Goal: Transaction & Acquisition: Purchase product/service

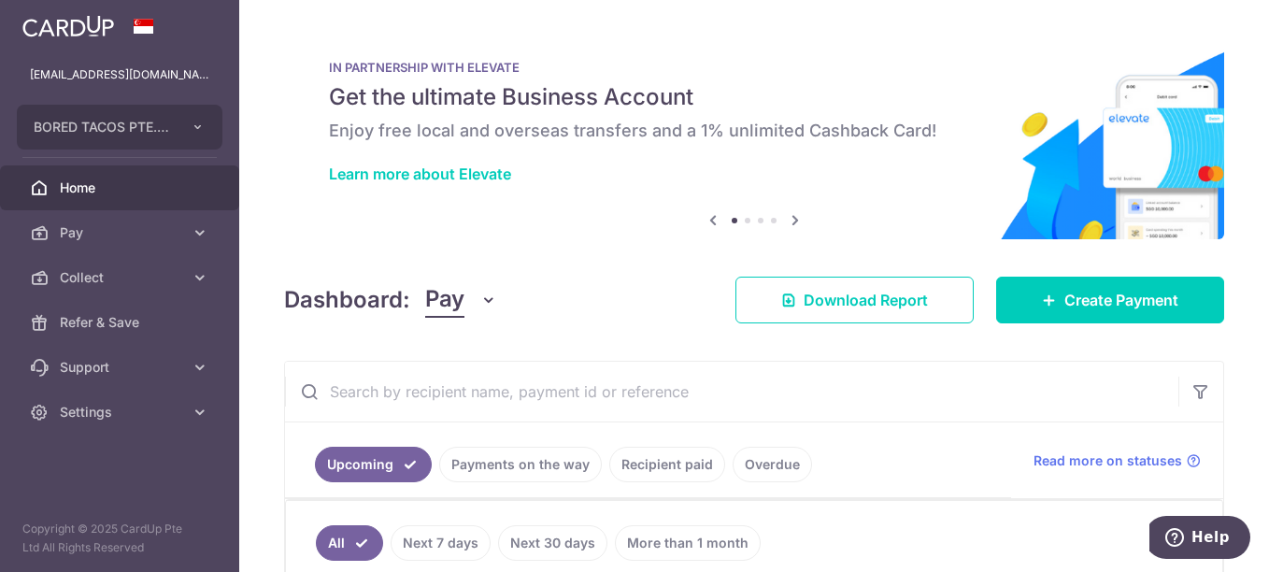
scroll to position [280, 0]
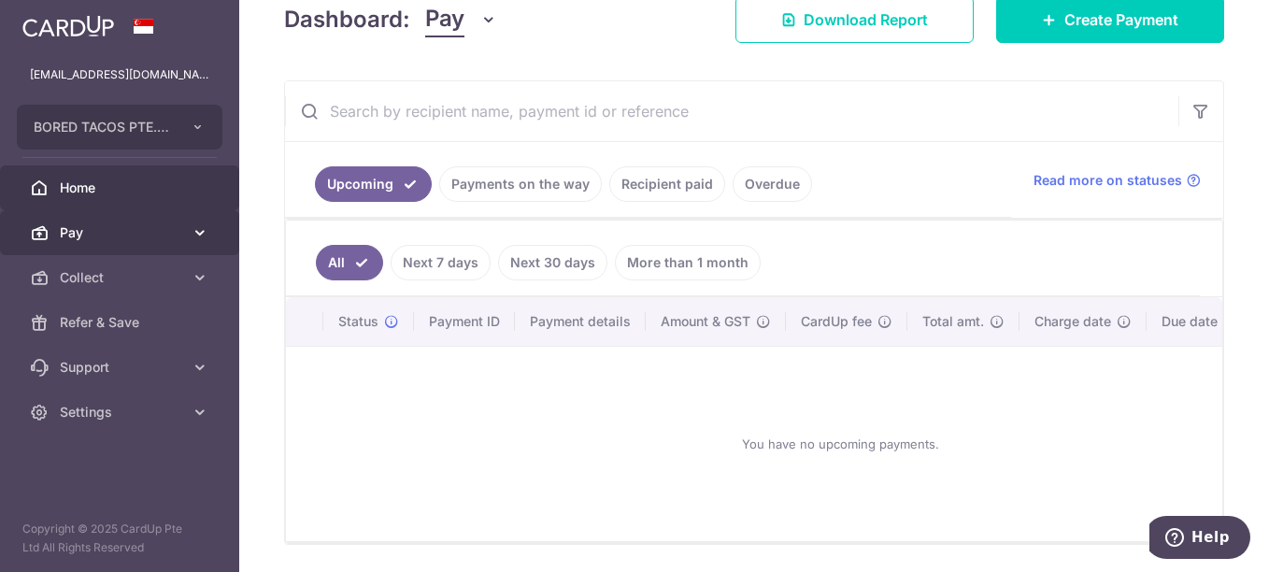
click at [136, 233] on span "Pay" at bounding box center [121, 232] width 123 height 19
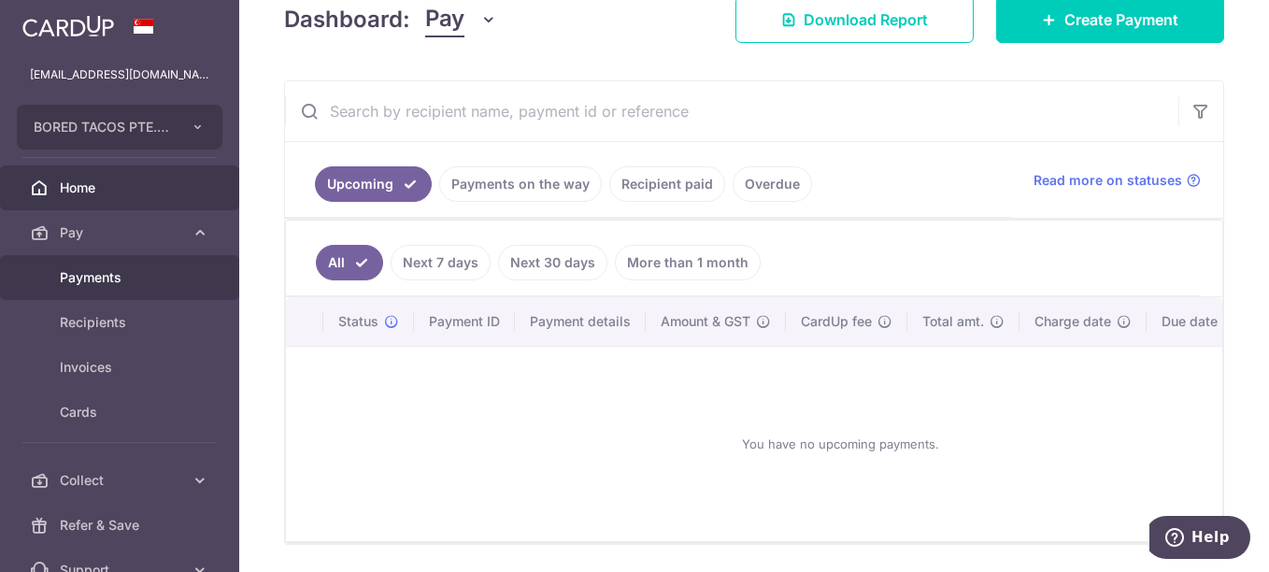
click at [111, 273] on span "Payments" at bounding box center [121, 277] width 123 height 19
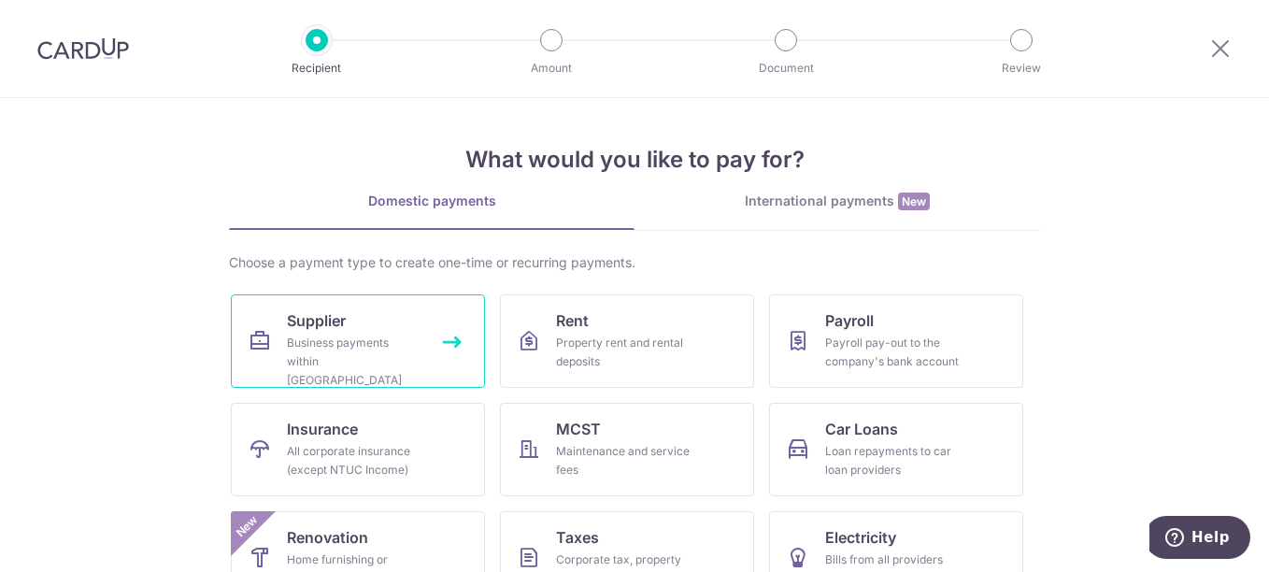
click at [368, 320] on link "Supplier Business payments within Singapore" at bounding box center [358, 340] width 254 height 93
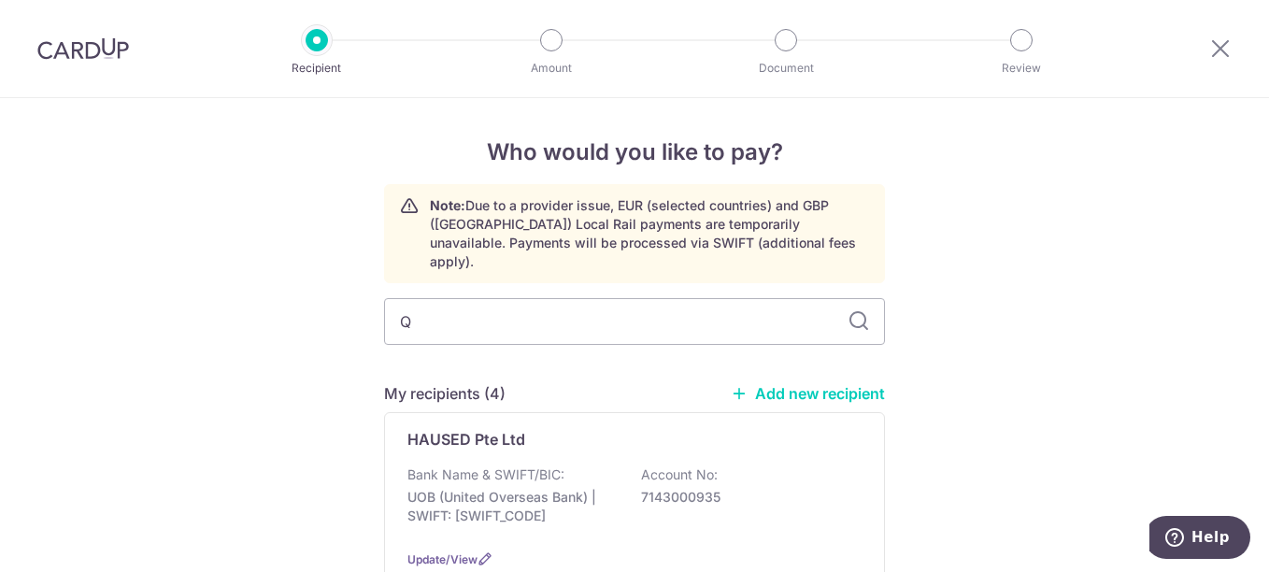
type input "QB"
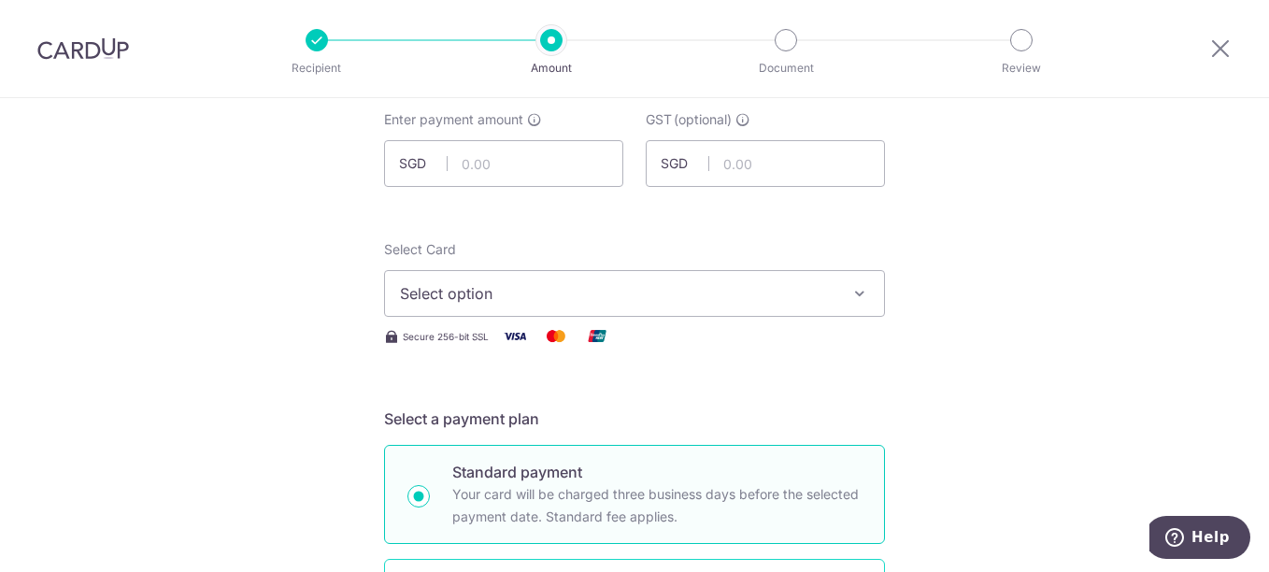
scroll to position [93, 0]
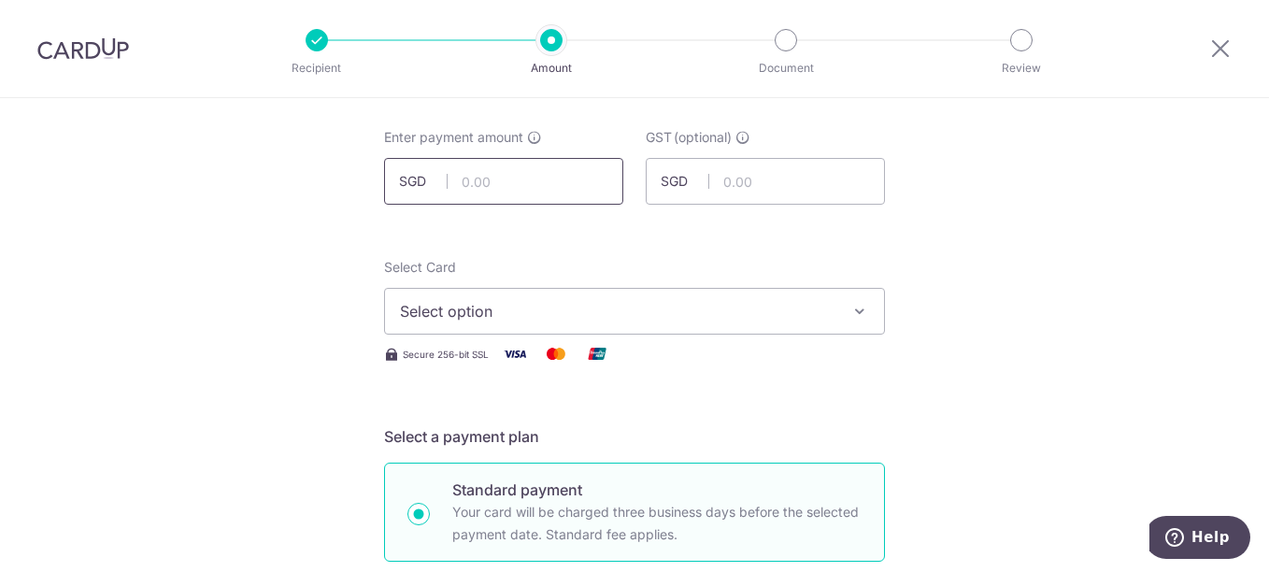
click at [505, 193] on input "text" at bounding box center [503, 181] width 239 height 47
type input "614.22"
click at [523, 315] on span "Select option" at bounding box center [618, 311] width 436 height 22
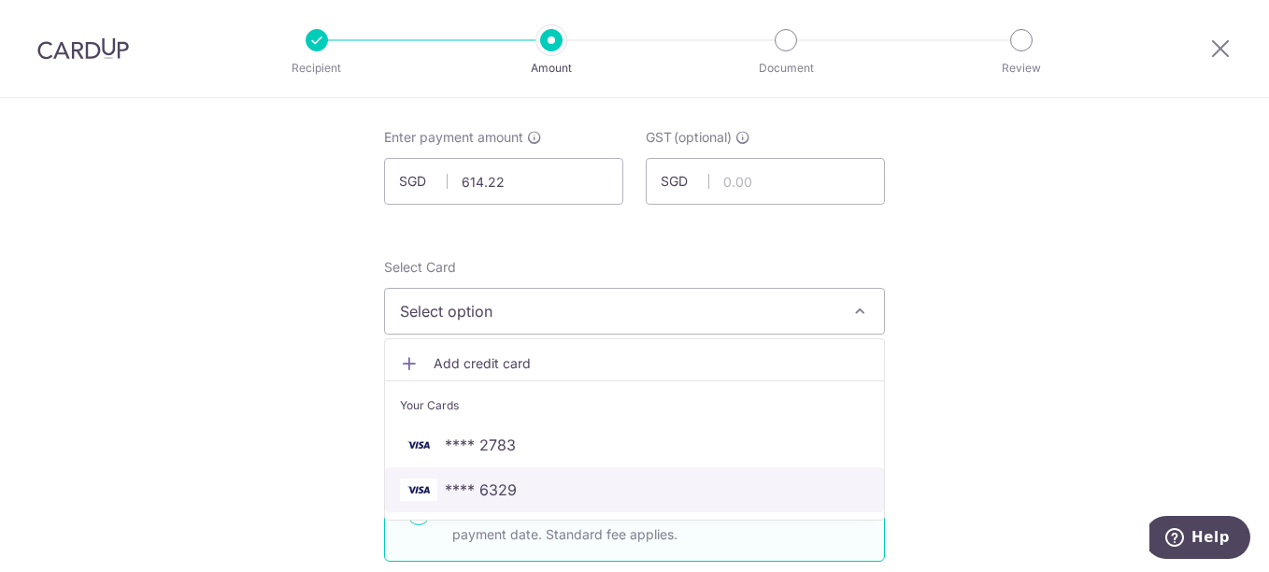
drag, startPoint x: 522, startPoint y: 490, endPoint x: 532, endPoint y: 476, distance: 17.4
click at [522, 490] on span "**** 6329" at bounding box center [634, 490] width 469 height 22
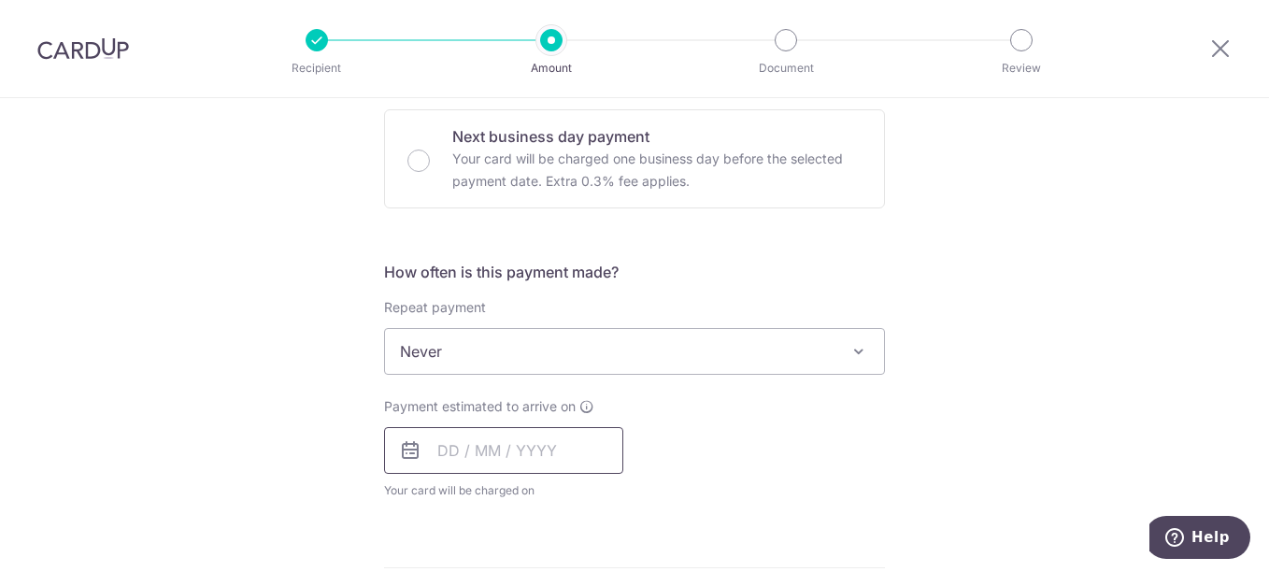
scroll to position [654, 0]
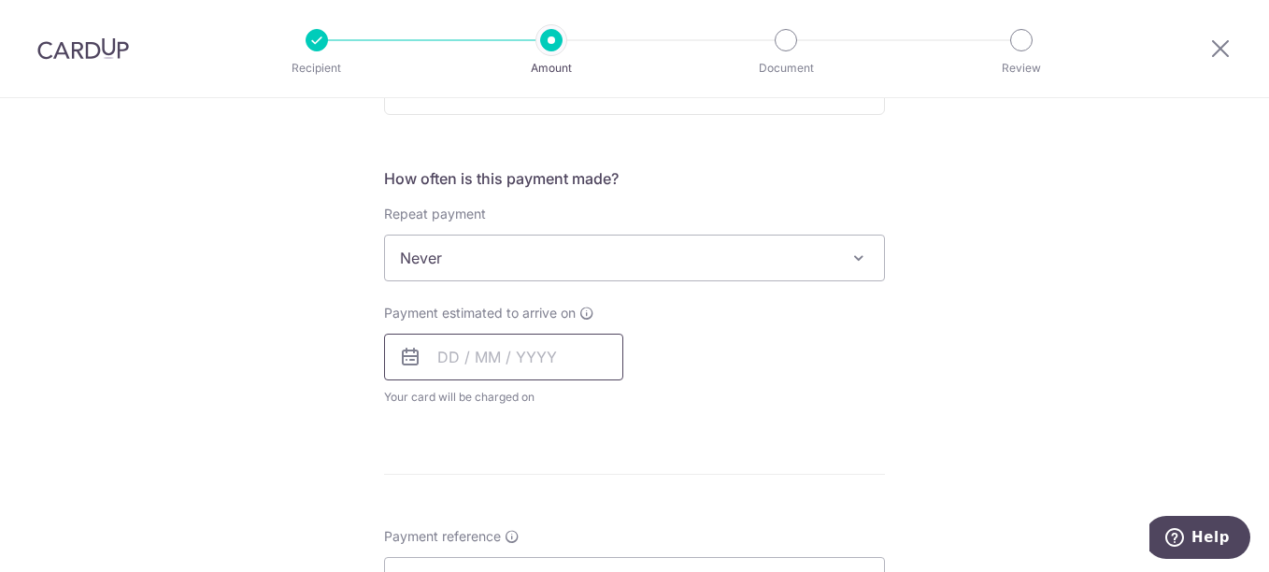
click at [505, 361] on input "text" at bounding box center [503, 357] width 239 height 47
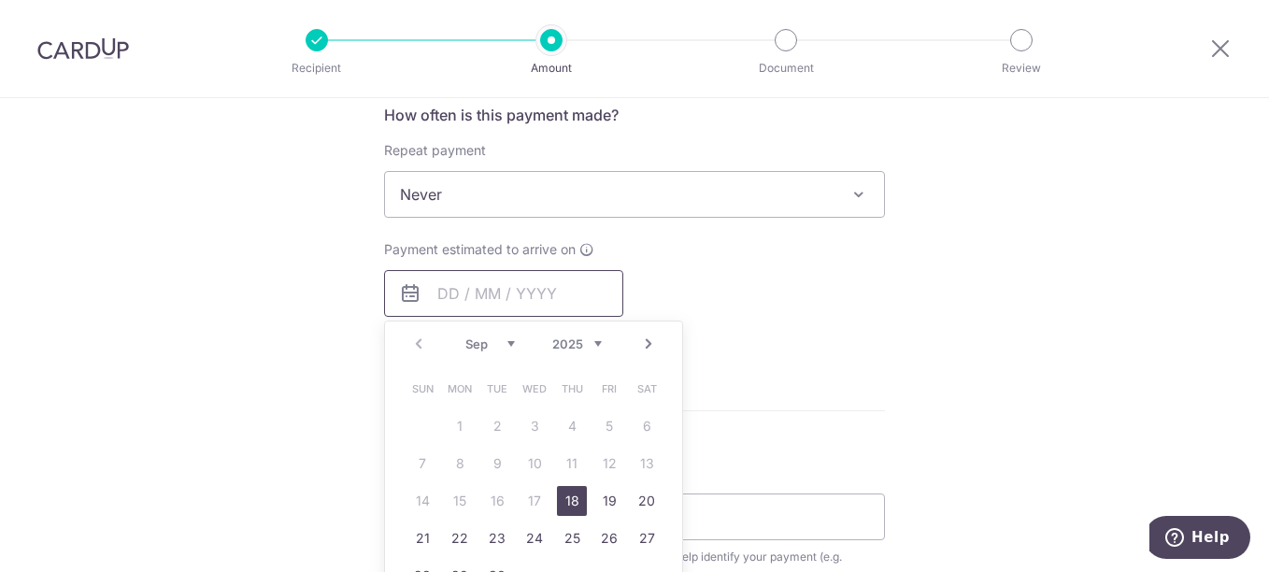
scroll to position [748, 0]
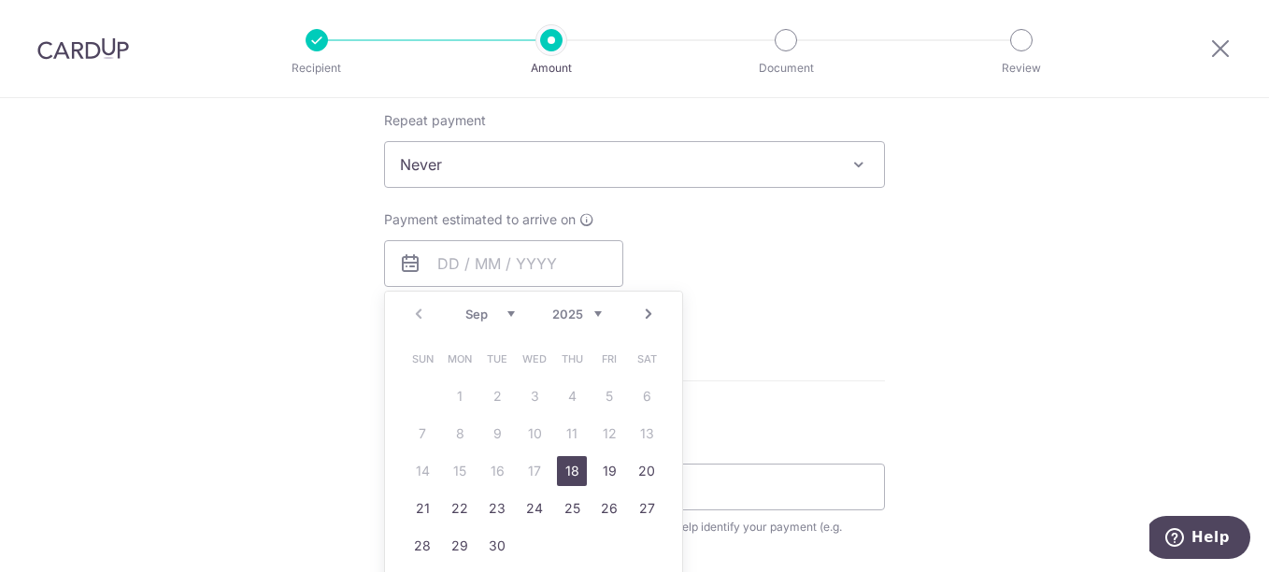
click at [571, 461] on link "18" at bounding box center [572, 471] width 30 height 30
type input "18/09/2025"
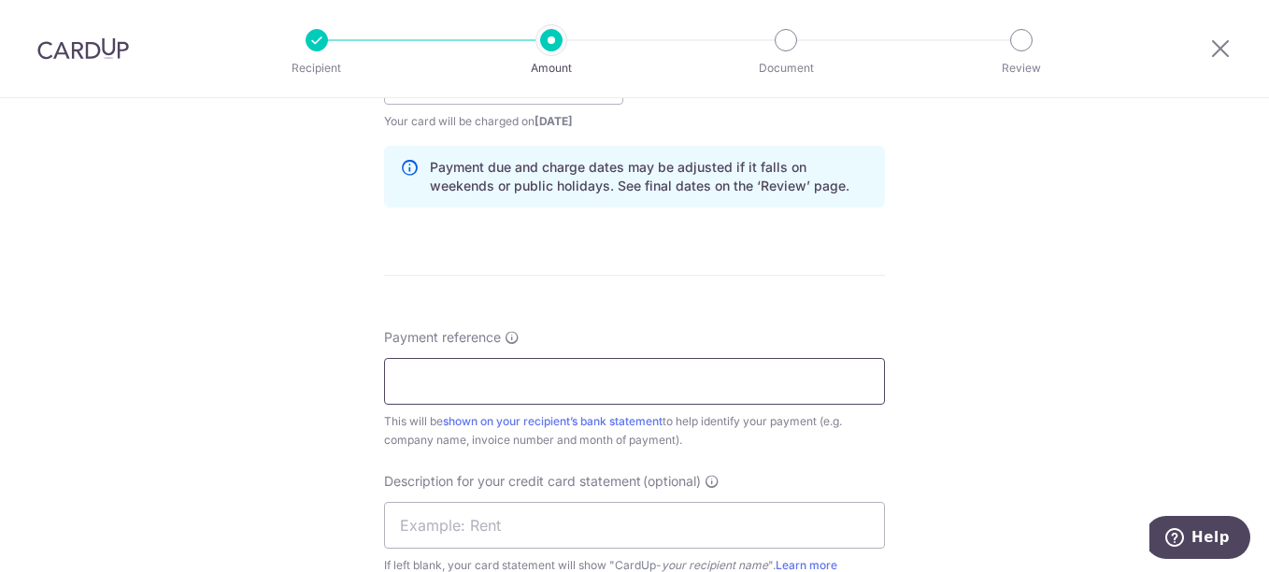
scroll to position [935, 0]
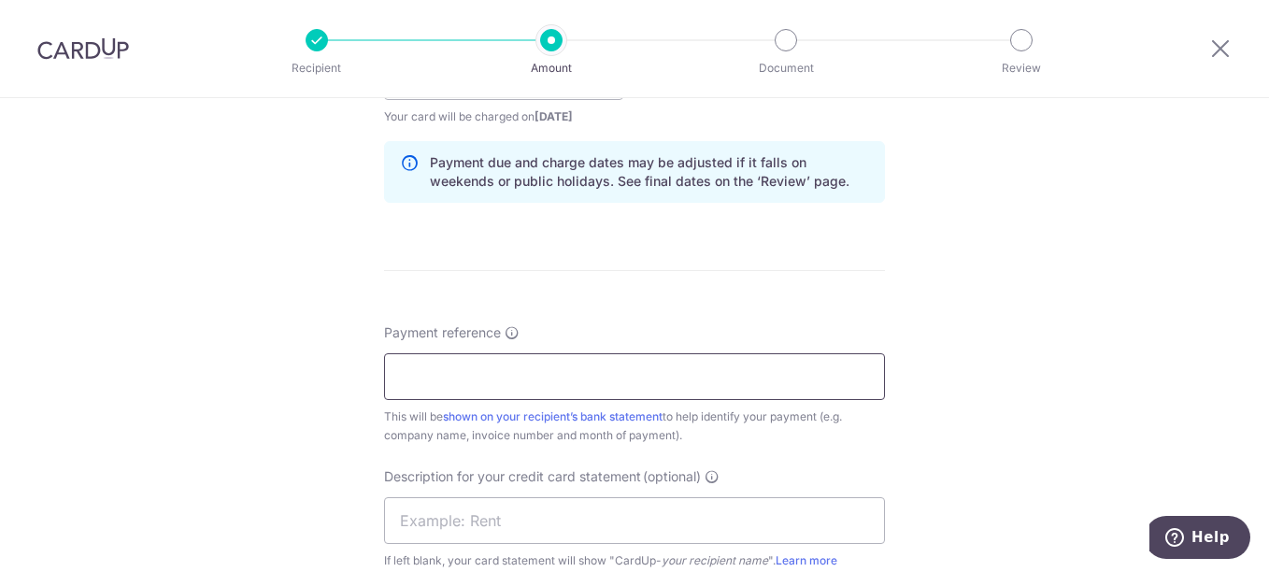
click at [526, 374] on input "Payment reference" at bounding box center [634, 376] width 501 height 47
type input "B"
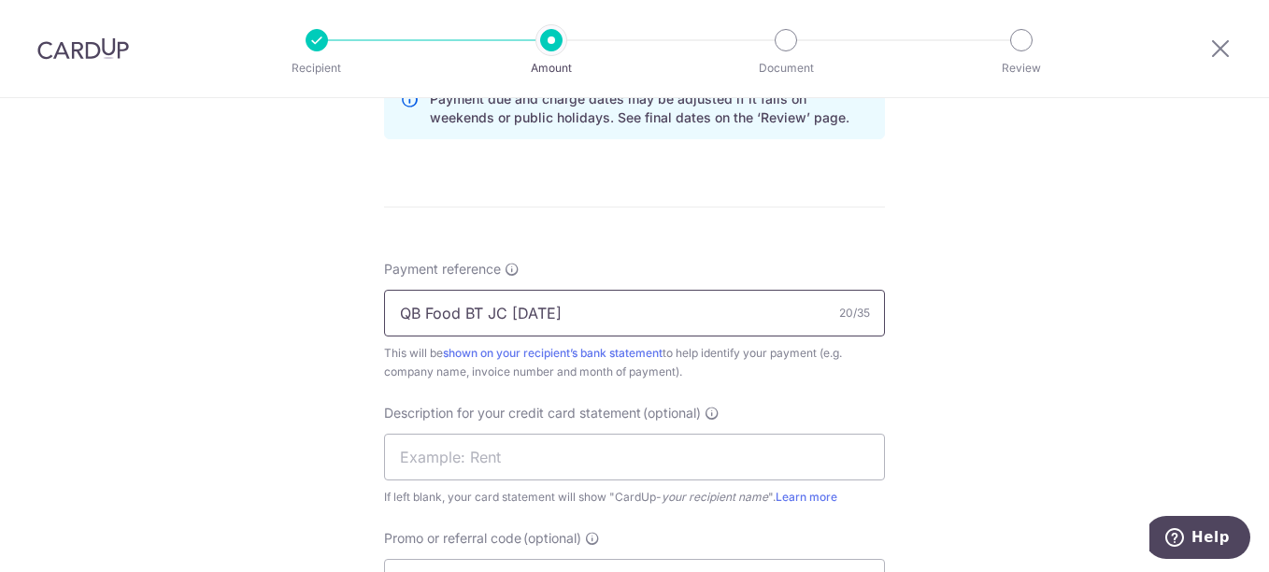
scroll to position [1028, 0]
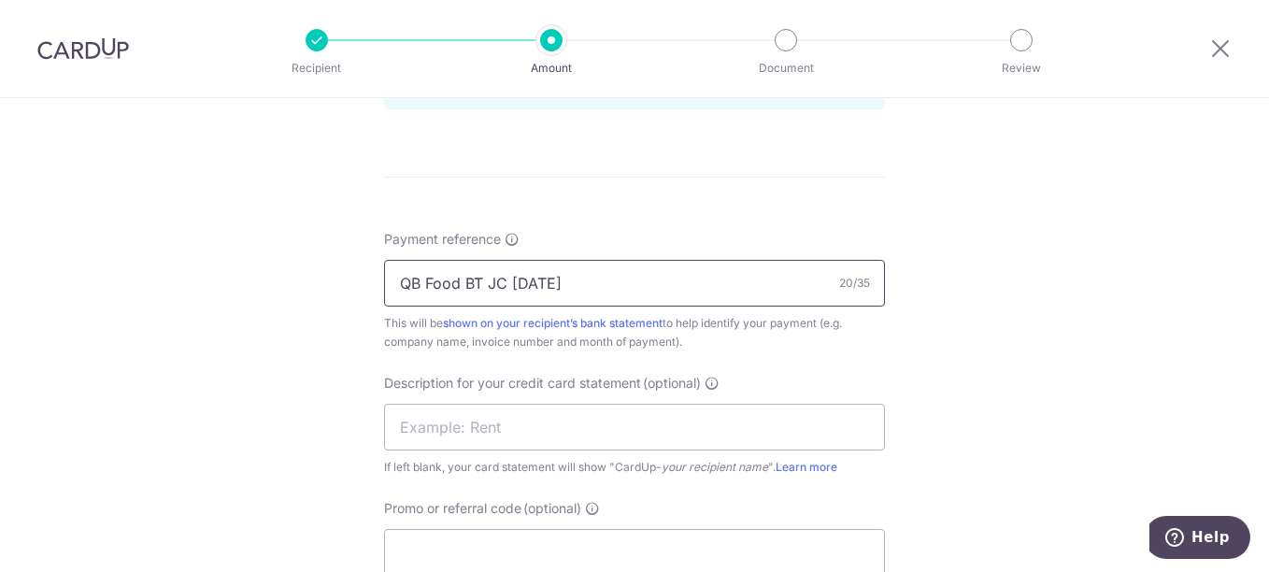
drag, startPoint x: 582, startPoint y: 287, endPoint x: 356, endPoint y: 267, distance: 227.1
click at [356, 267] on div "Tell us more about your payment Enter payment amount SGD 614.22 614.22 GST (opt…" at bounding box center [634, 16] width 1269 height 1893
type input "QB Food BT JC Aug 25"
click at [523, 429] on input "text" at bounding box center [634, 427] width 501 height 47
paste input "QB Food BT JC A"
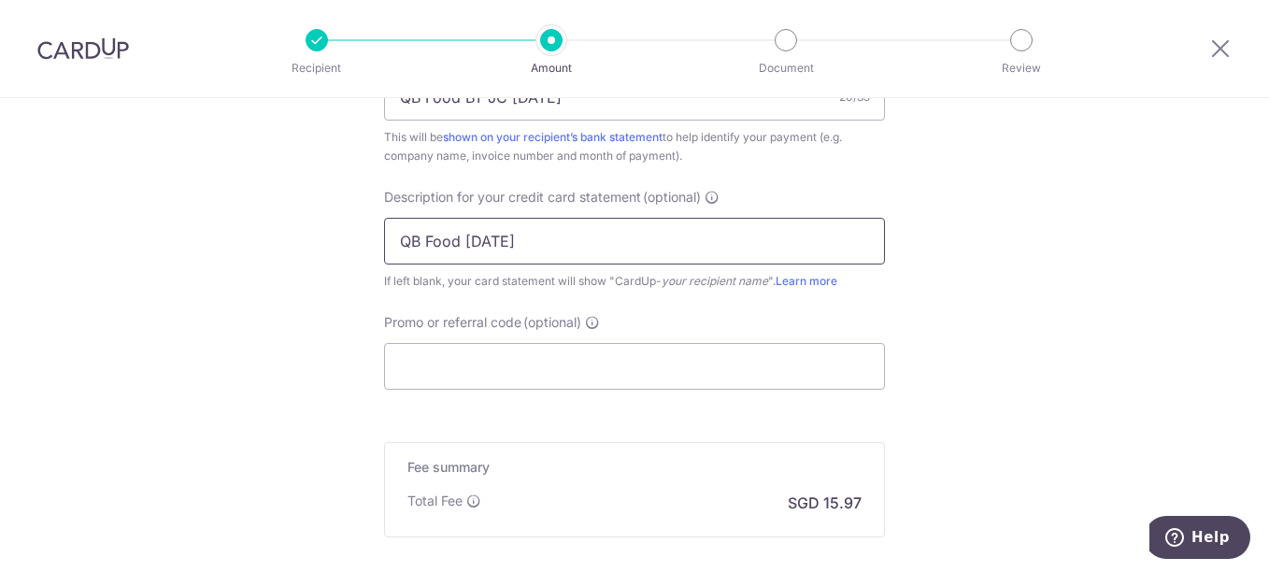
scroll to position [1215, 0]
type input "QB Food Aug 25"
click at [531, 377] on input "Promo or referral code (optional)" at bounding box center [634, 365] width 501 height 47
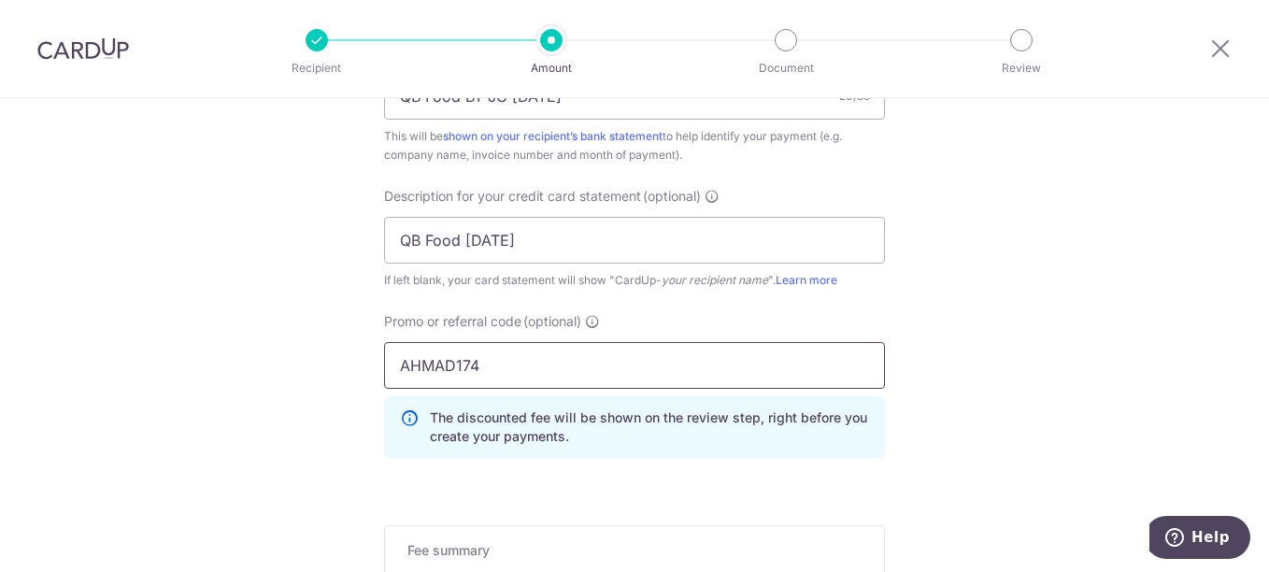
type input "AHMAD174"
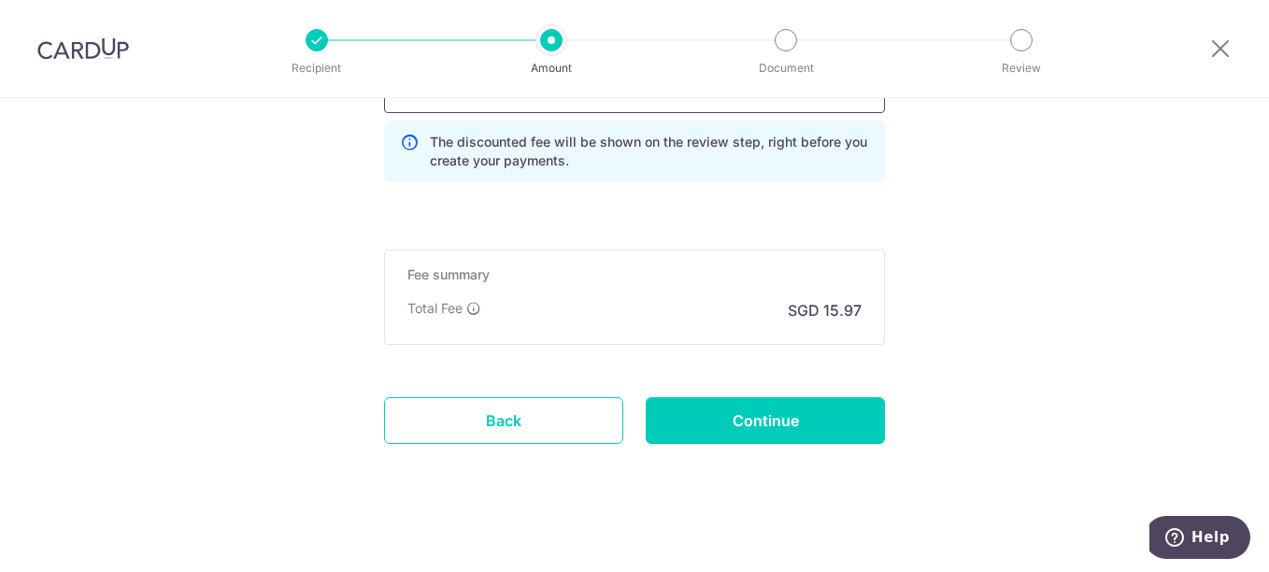
scroll to position [1496, 0]
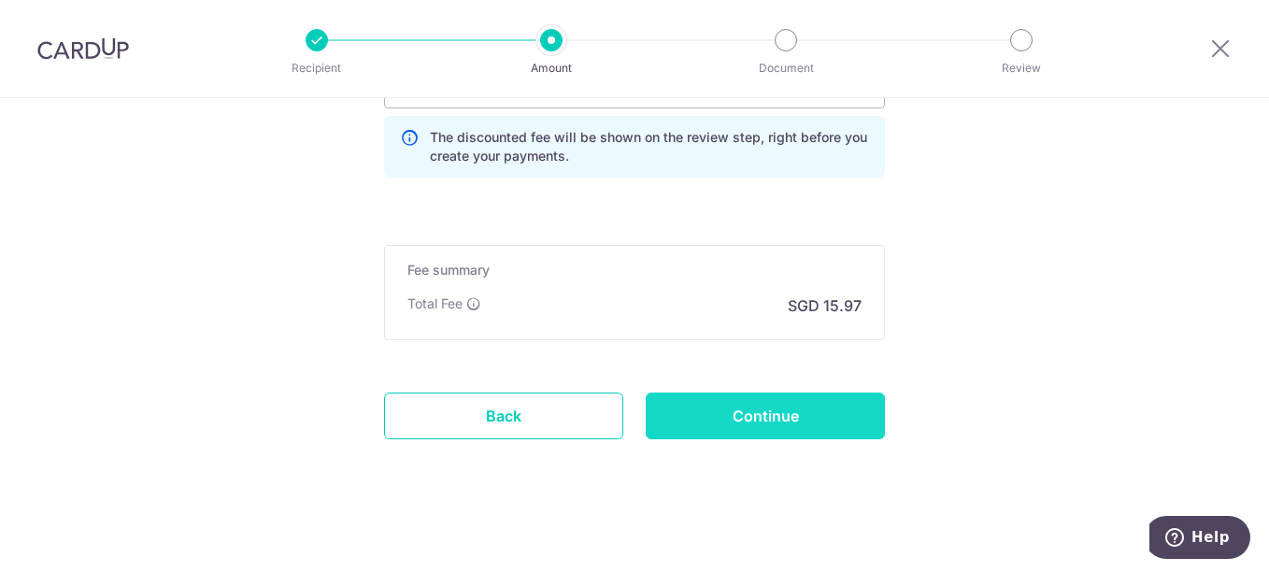
click at [756, 425] on input "Continue" at bounding box center [765, 416] width 239 height 47
type input "Create Schedule"
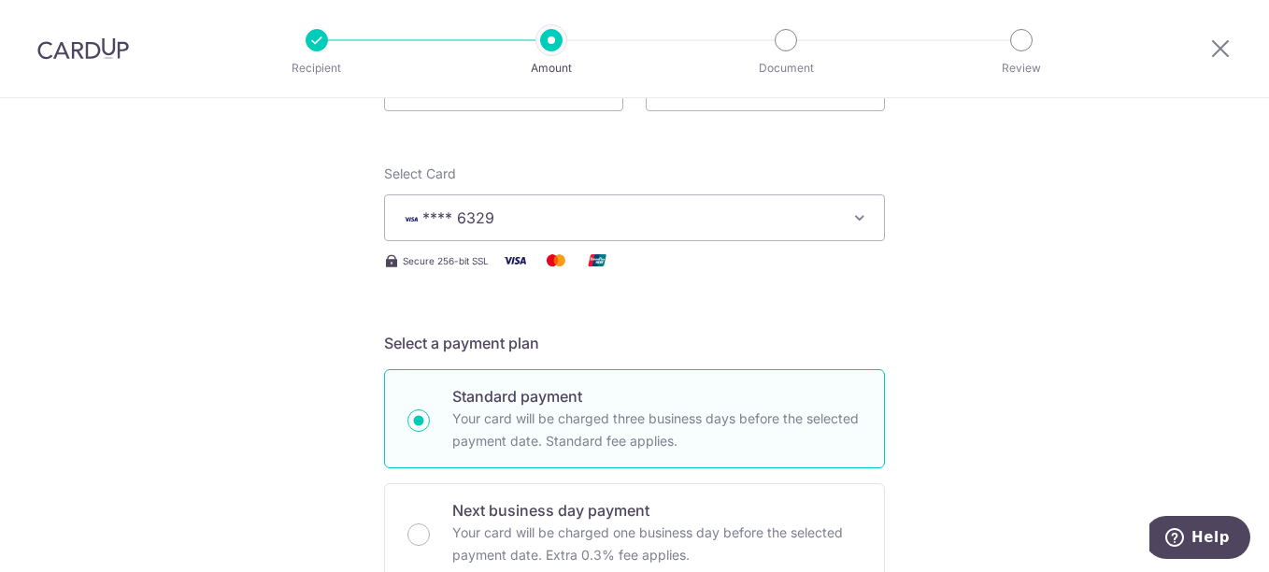
scroll to position [0, 0]
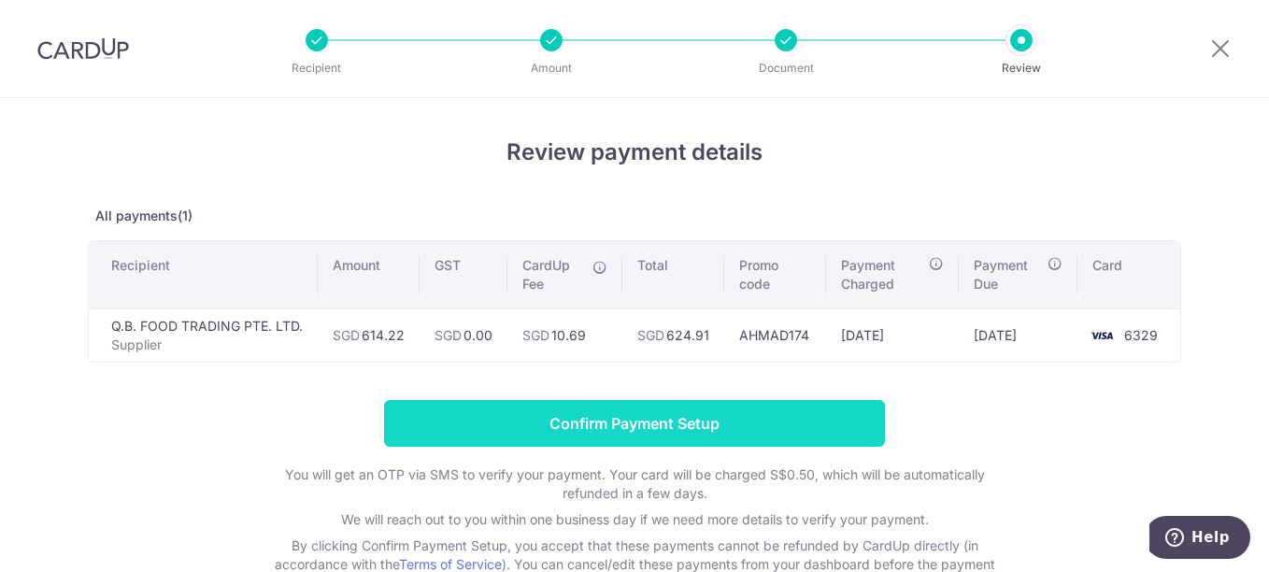
click at [628, 432] on input "Confirm Payment Setup" at bounding box center [634, 423] width 501 height 47
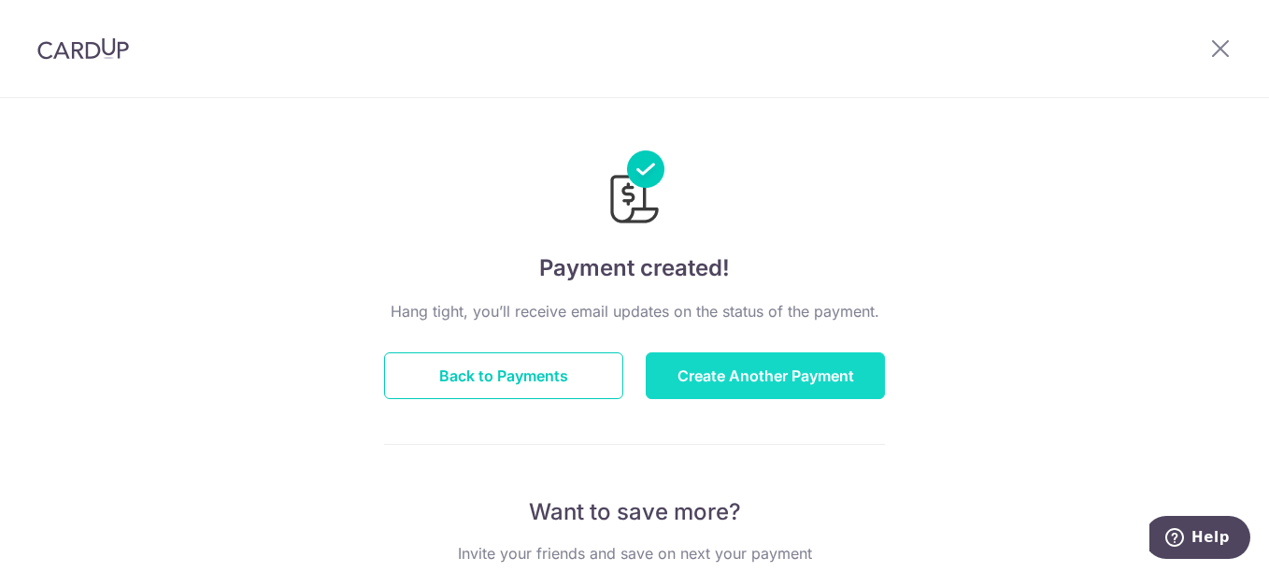
click at [766, 372] on button "Create Another Payment" at bounding box center [765, 375] width 239 height 47
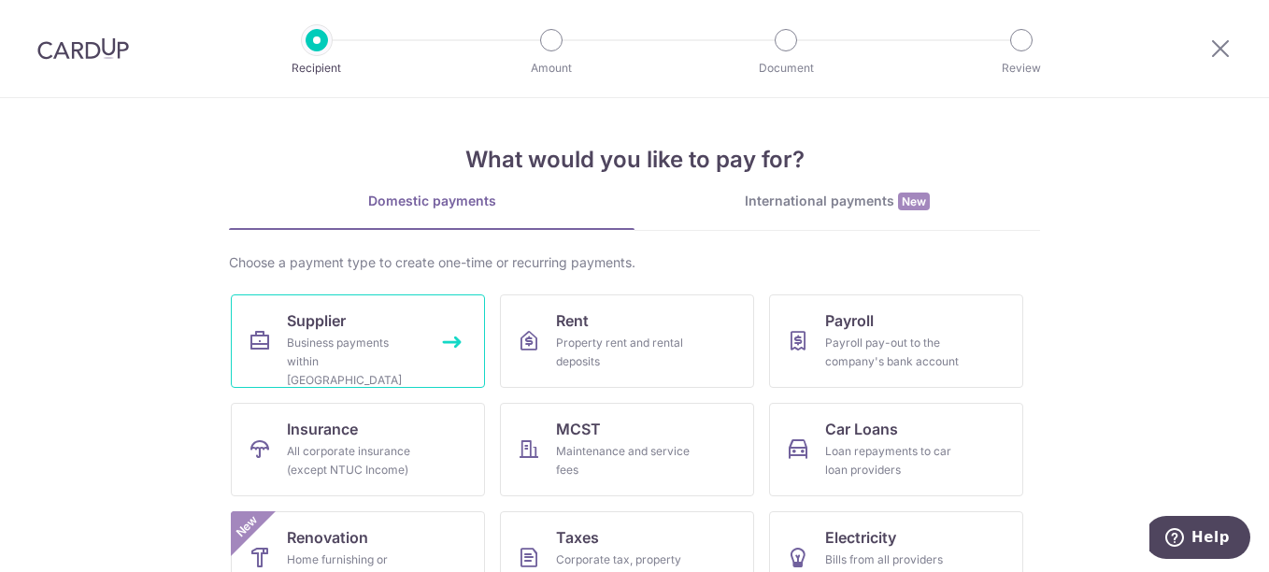
click at [359, 316] on link "Supplier Business payments within Singapore" at bounding box center [358, 340] width 254 height 93
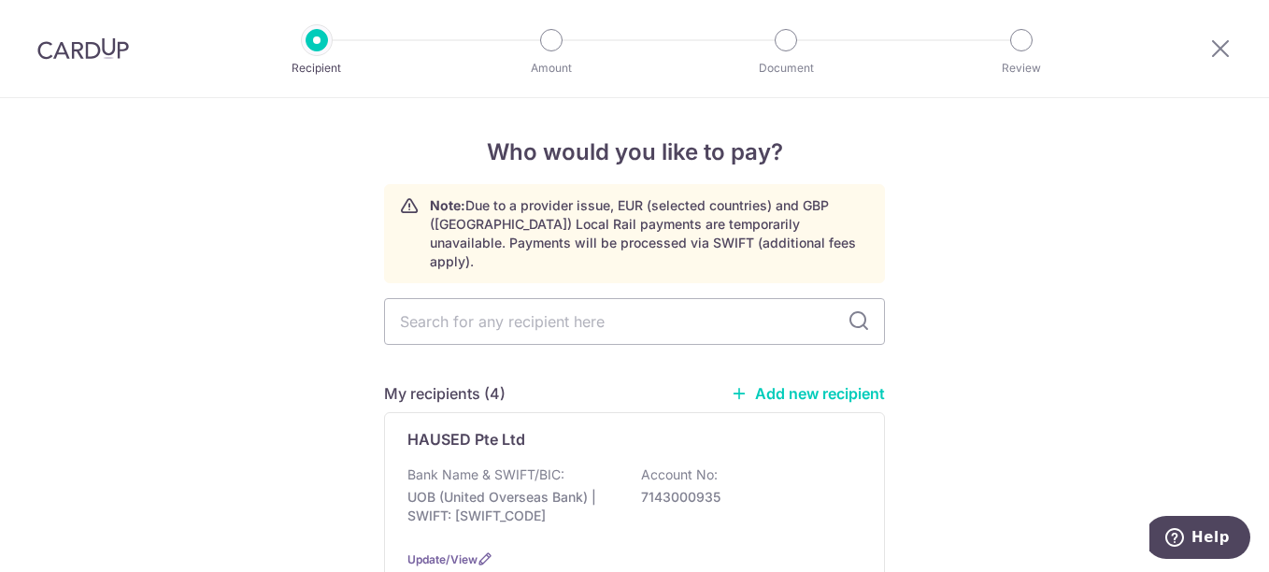
click at [1233, 33] on div at bounding box center [1220, 48] width 97 height 97
click at [1220, 39] on icon at bounding box center [1221, 47] width 22 height 23
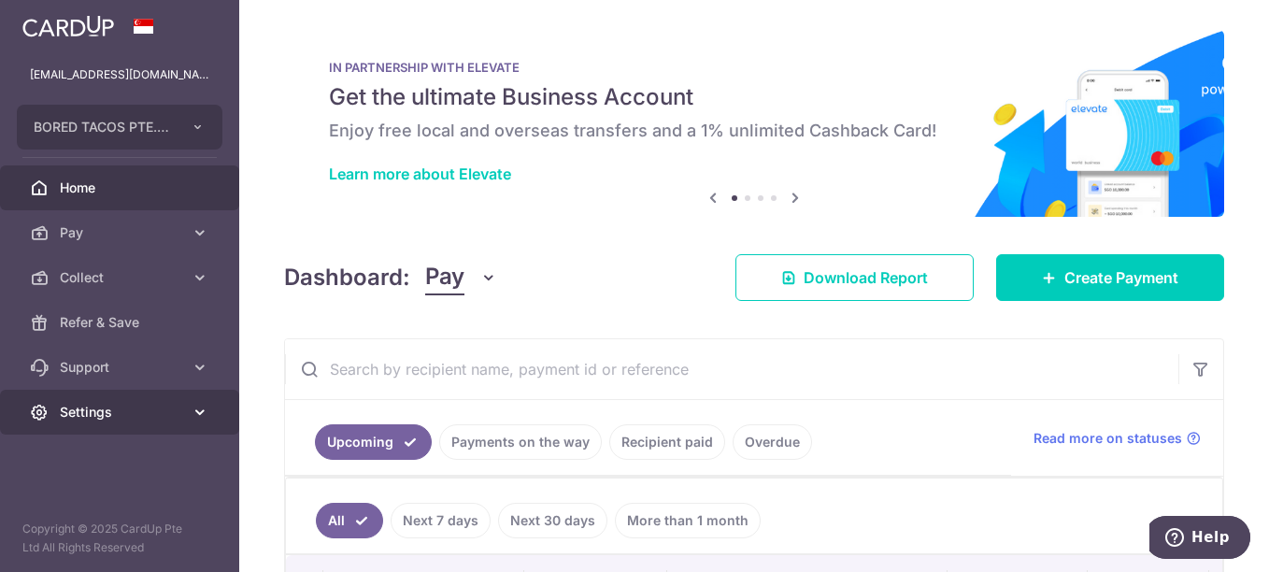
click at [183, 408] on link "Settings" at bounding box center [119, 412] width 239 height 45
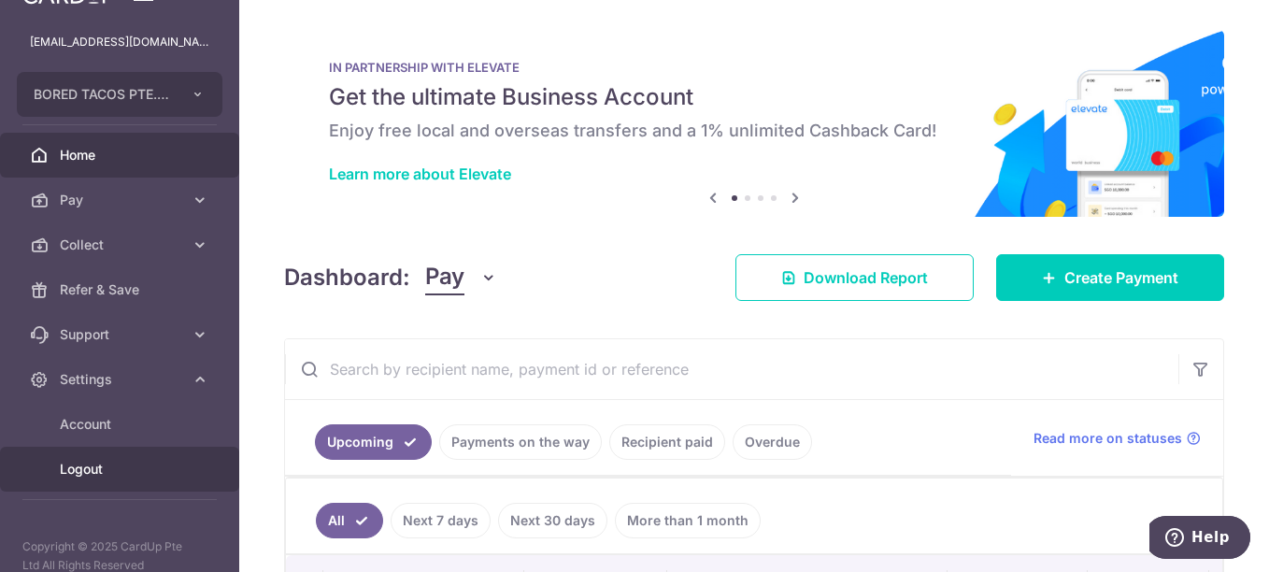
scroll to position [50, 0]
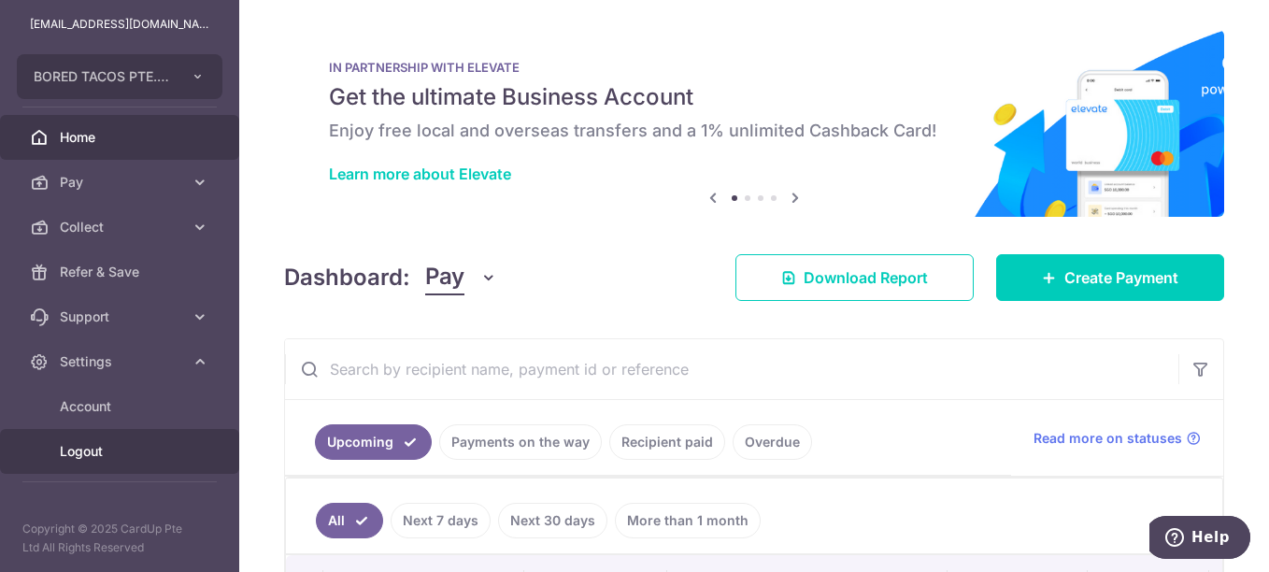
click at [90, 438] on link "Logout" at bounding box center [119, 451] width 239 height 45
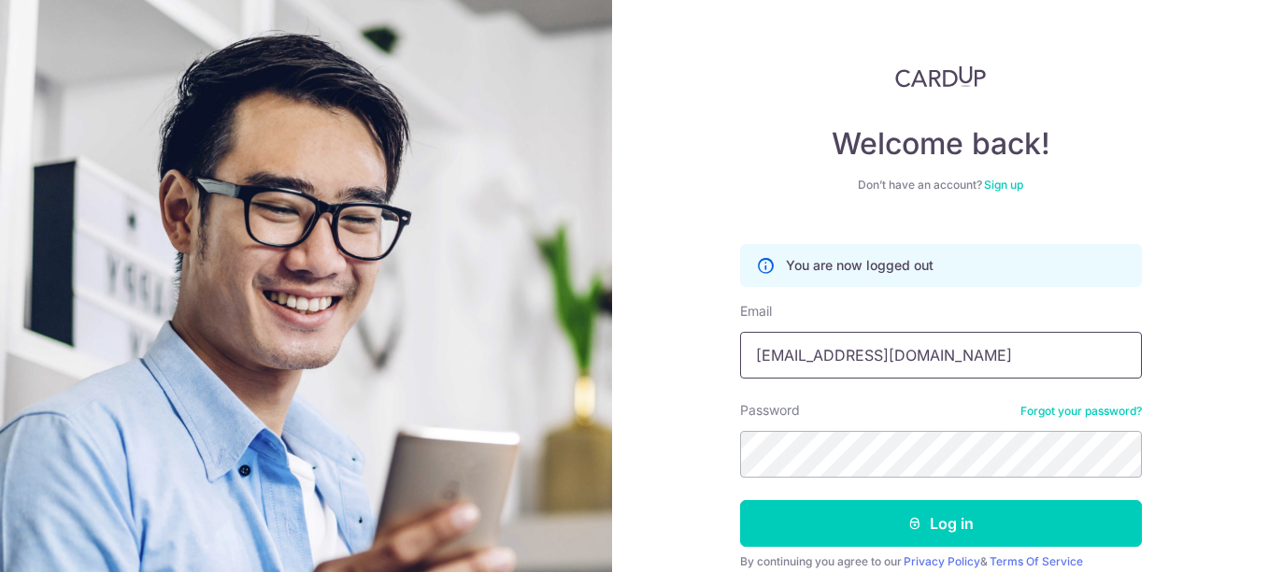
drag, startPoint x: 913, startPoint y: 360, endPoint x: 654, endPoint y: 336, distance: 260.0
click at [654, 336] on div "Welcome back! Don’t have an account? Sign up You are now logged out Email domta…" at bounding box center [940, 286] width 657 height 572
type input "m"
click at [629, 434] on div "Welcome back! Don’t have an account? Sign up You are now logged out Email Passw…" at bounding box center [940, 286] width 657 height 572
click at [823, 357] on input "Email" at bounding box center [941, 355] width 402 height 47
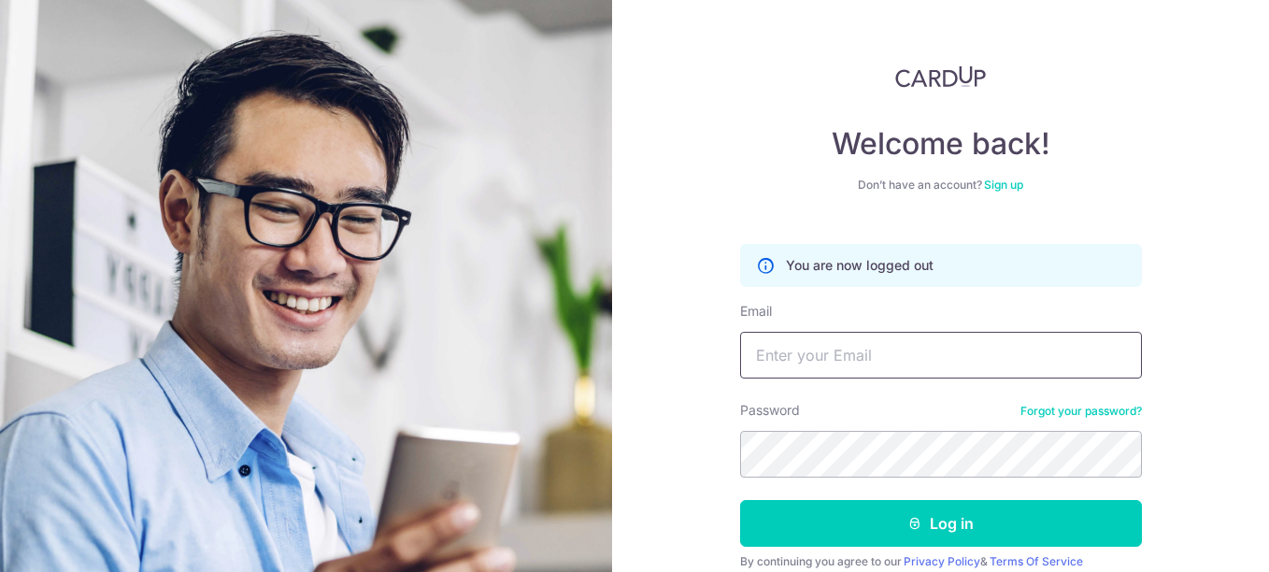
paste input "[EMAIL_ADDRESS][DOMAIN_NAME]"
type input "[EMAIL_ADDRESS][DOMAIN_NAME]"
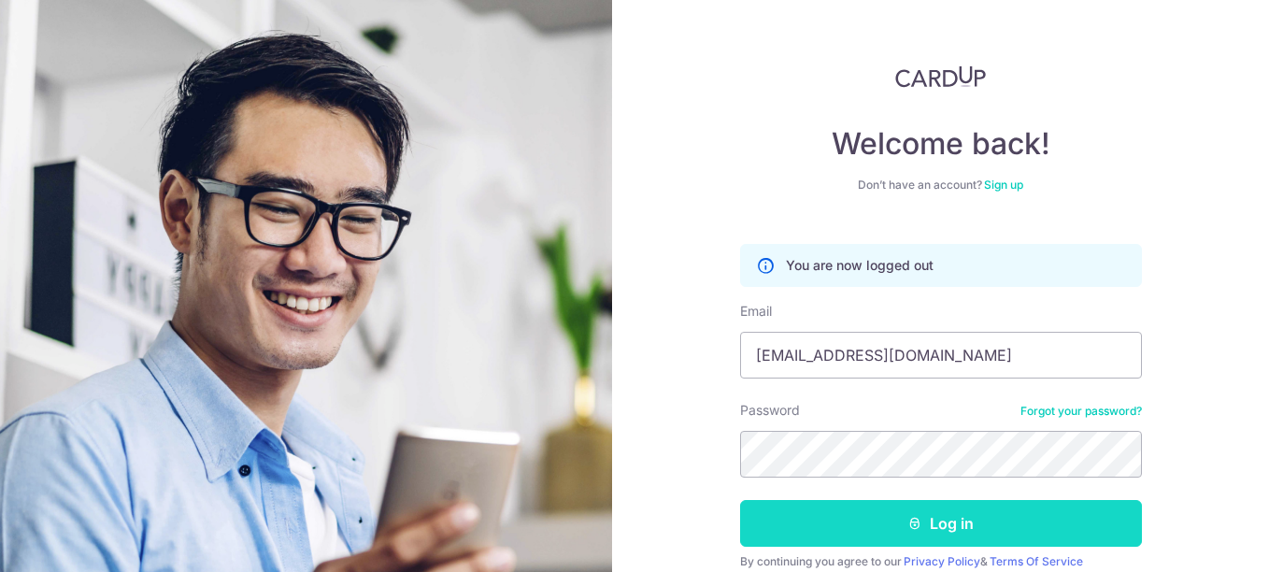
click at [1000, 532] on button "Log in" at bounding box center [941, 523] width 402 height 47
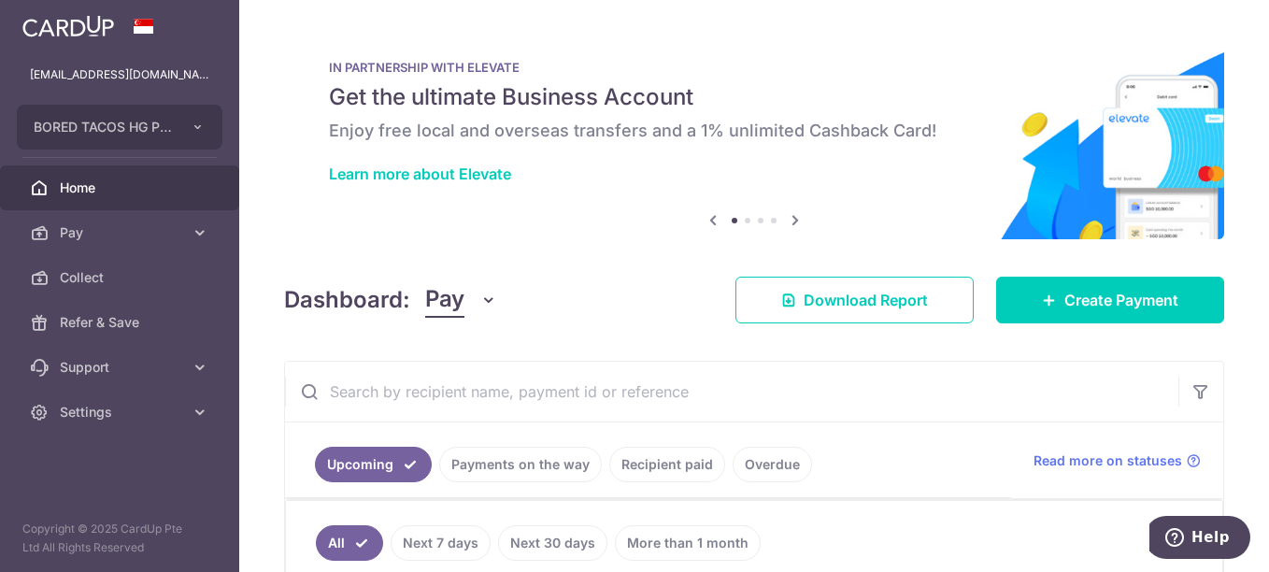
scroll to position [93, 0]
